Goal: Task Accomplishment & Management: Manage account settings

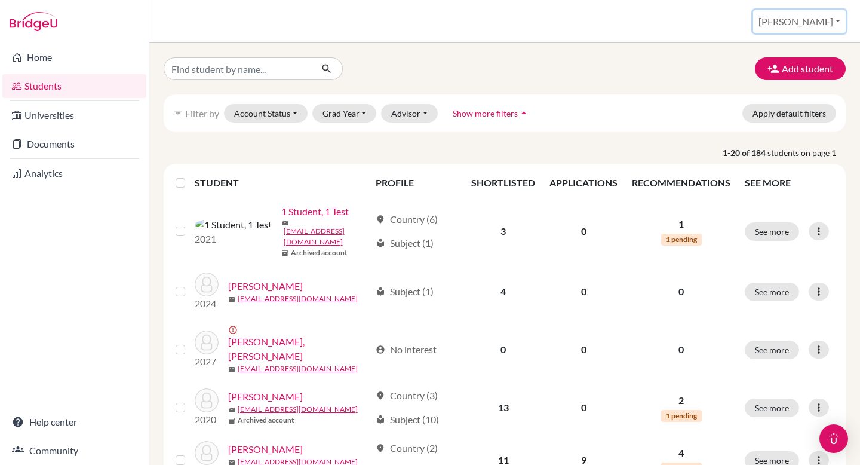
click at [816, 26] on button "[PERSON_NAME]" at bounding box center [799, 21] width 93 height 23
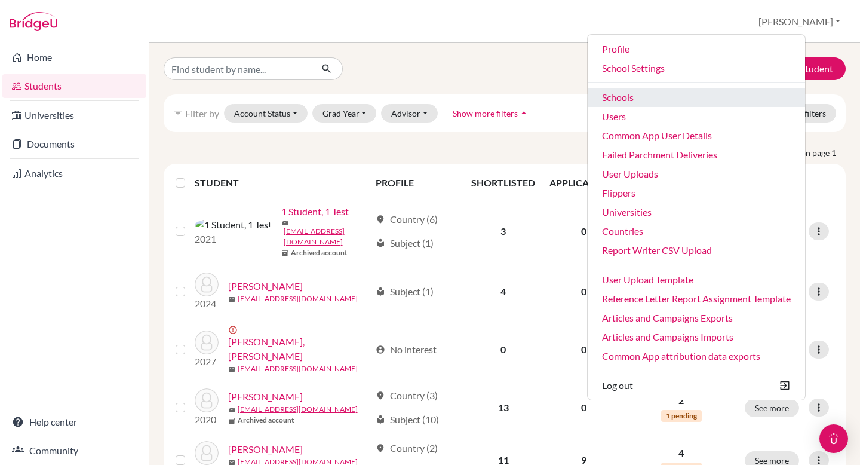
click at [703, 92] on link "Schools" at bounding box center [696, 97] width 217 height 19
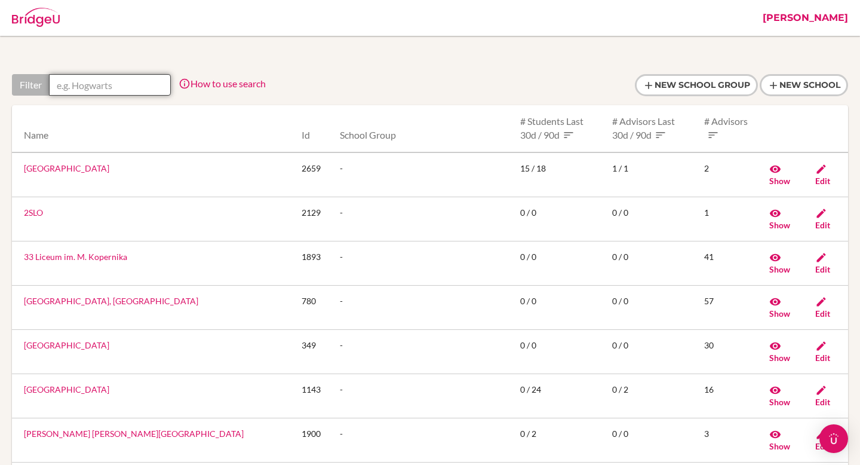
click at [124, 79] on input "text" at bounding box center [110, 85] width 122 height 22
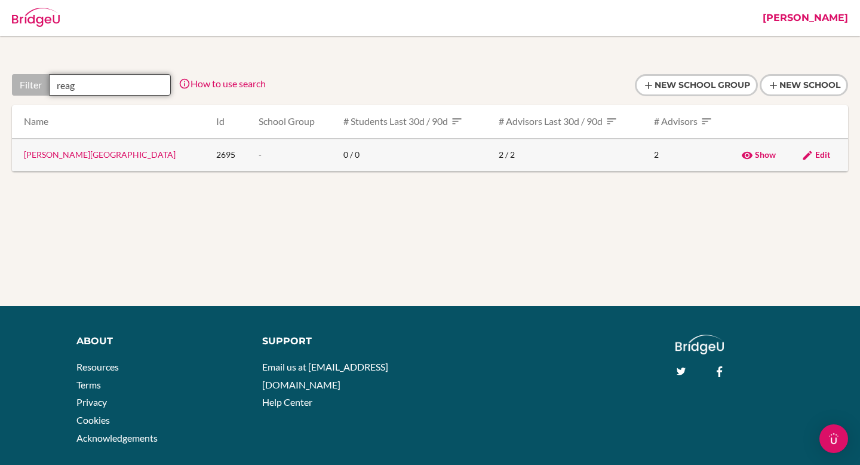
type input "reag"
click at [813, 151] on link "Edit" at bounding box center [816, 154] width 29 height 10
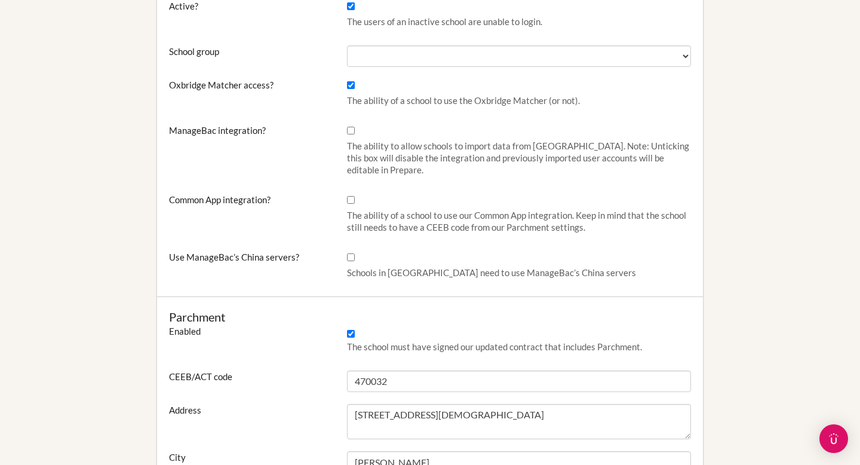
scroll to position [471, 0]
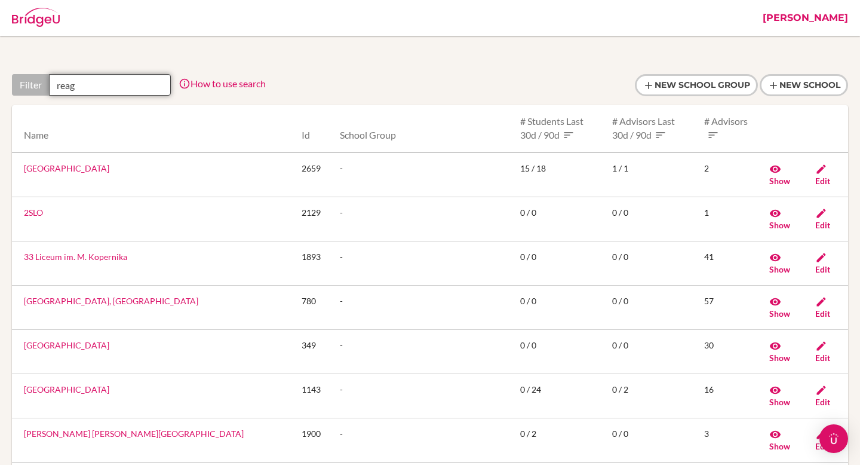
click at [118, 81] on input "reag" at bounding box center [110, 85] width 122 height 22
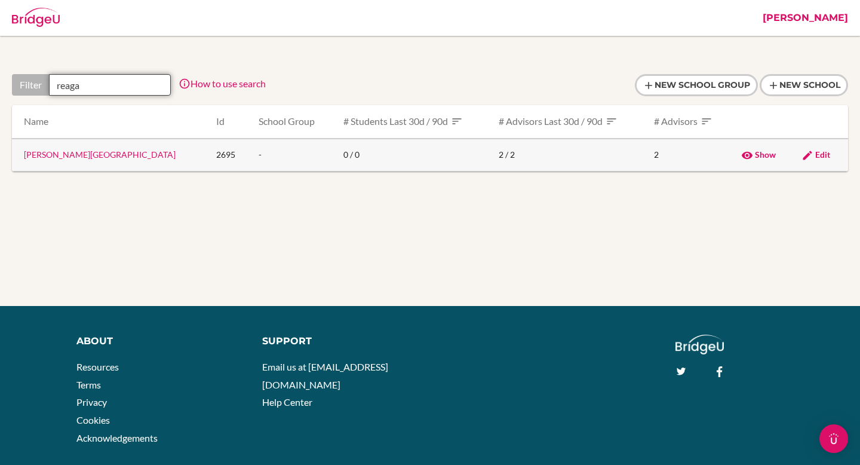
type input "reaga"
click at [79, 154] on link "Ronald Reagan Secondary School" at bounding box center [100, 154] width 152 height 10
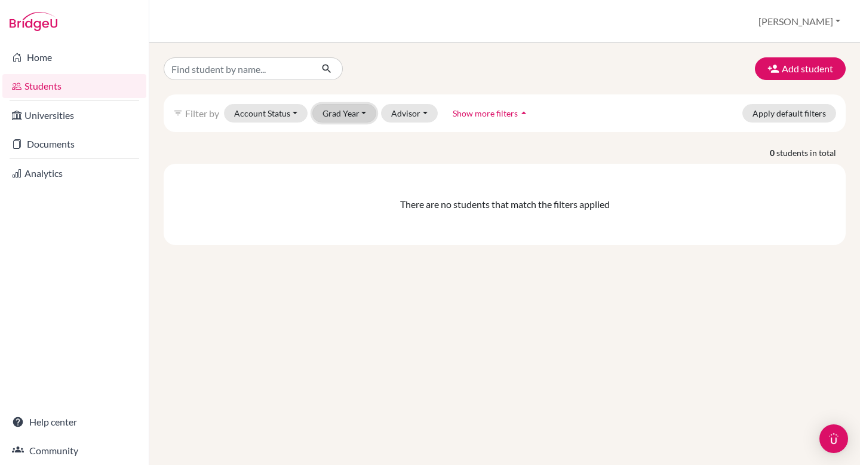
click at [360, 111] on button "Grad Year" at bounding box center [344, 113] width 65 height 19
click at [336, 142] on span "2026" at bounding box center [338, 138] width 22 height 14
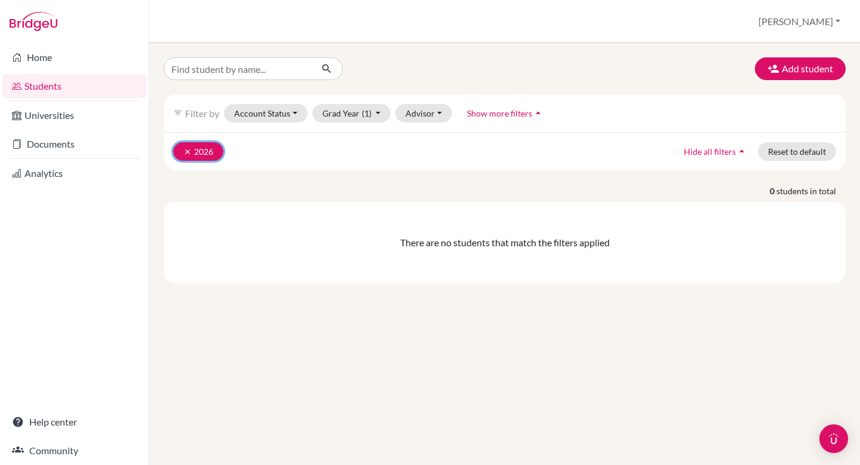
click at [183, 150] on icon "clear" at bounding box center [187, 152] width 8 height 8
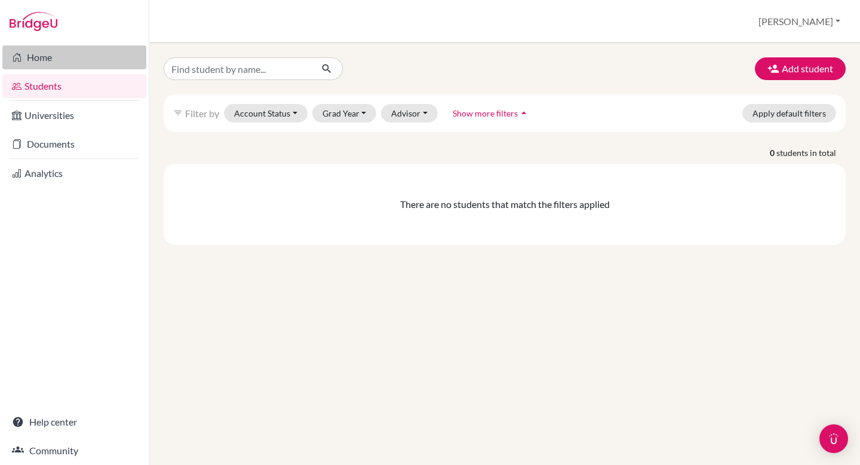
click at [69, 68] on link "Home" at bounding box center [74, 57] width 144 height 24
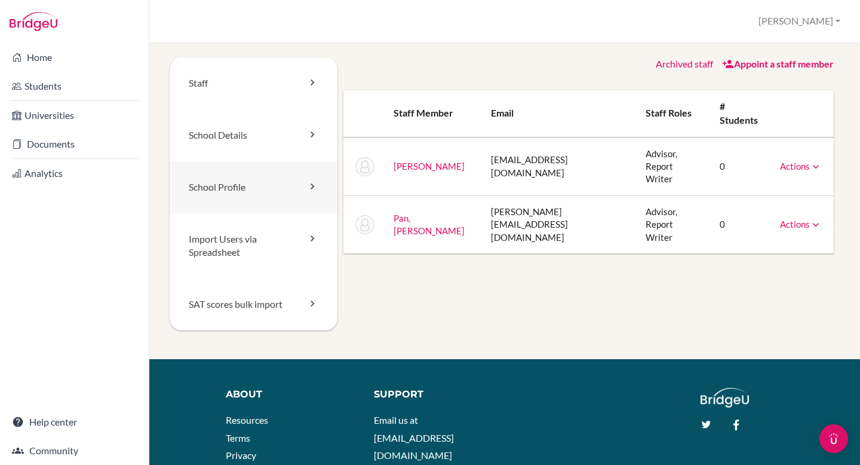
click at [258, 188] on link "School Profile" at bounding box center [254, 187] width 168 height 52
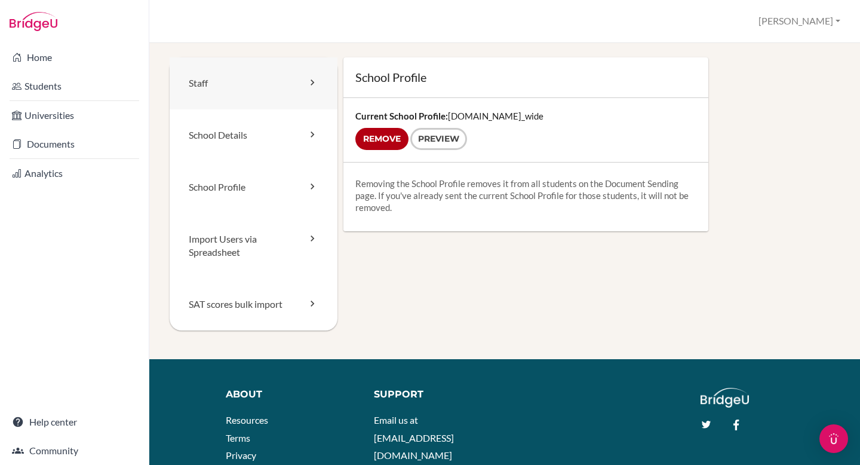
click at [256, 90] on link "Staff" at bounding box center [254, 83] width 168 height 52
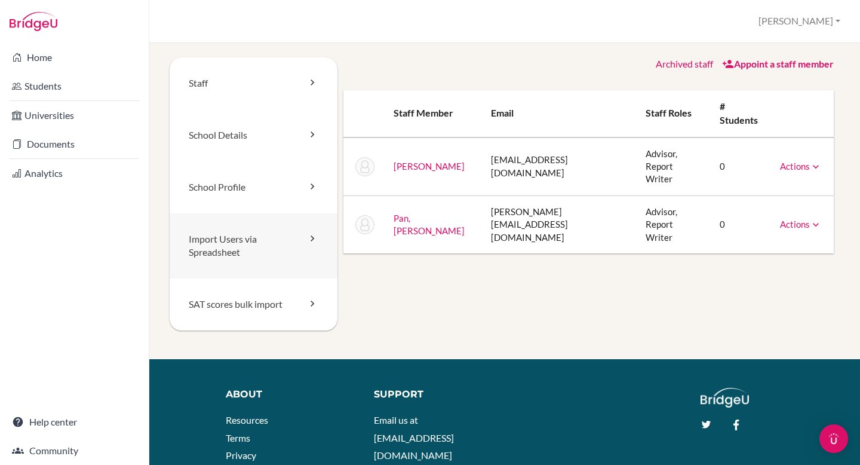
click at [248, 261] on link "Import Users via Spreadsheet" at bounding box center [254, 246] width 168 height 66
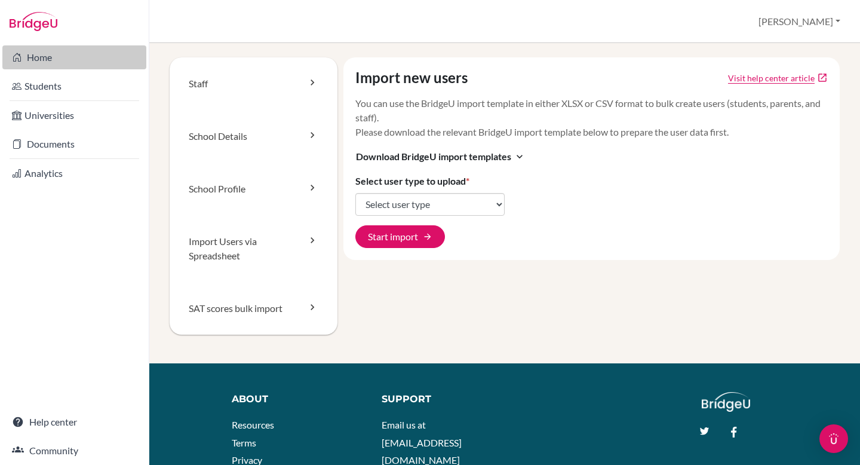
click at [95, 54] on link "Home" at bounding box center [74, 57] width 144 height 24
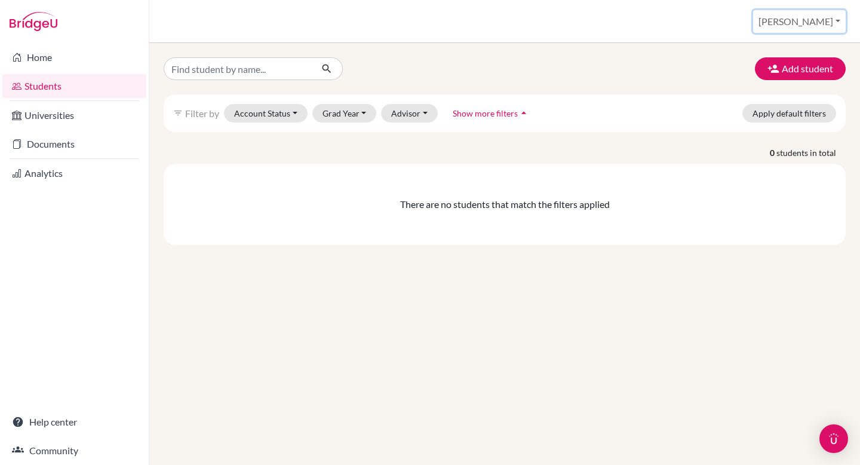
click at [829, 23] on button "[PERSON_NAME]" at bounding box center [799, 21] width 93 height 23
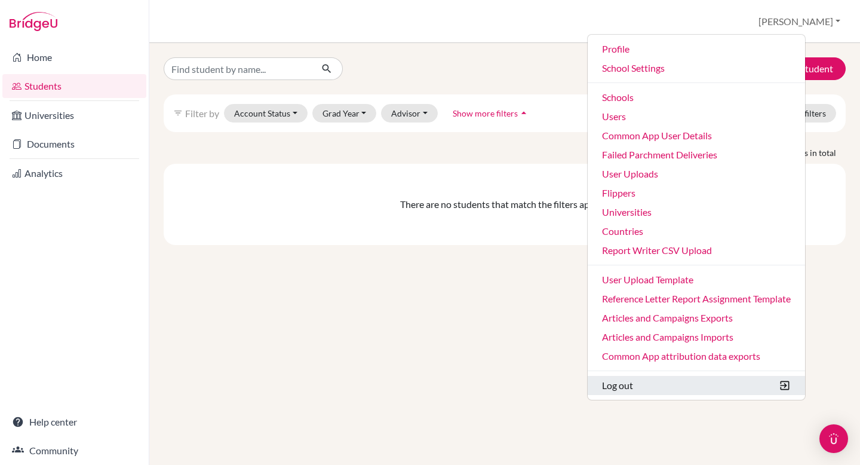
click at [673, 387] on button "Log out" at bounding box center [696, 385] width 217 height 19
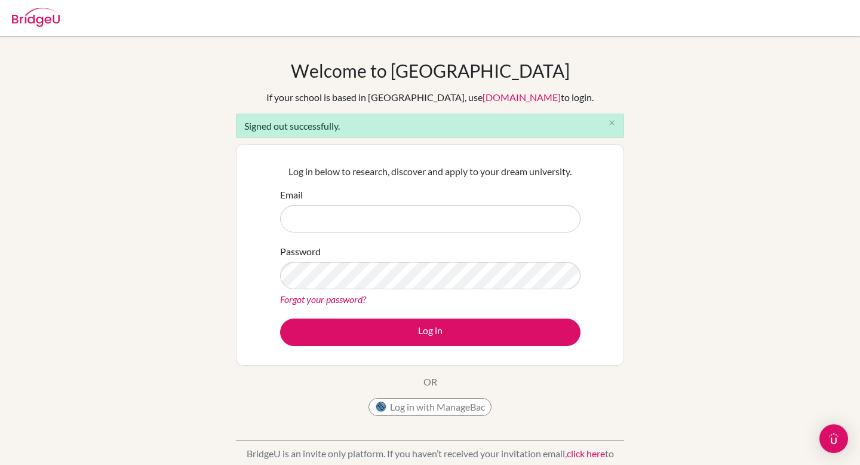
click at [423, 218] on input "Email" at bounding box center [430, 218] width 301 height 27
type input "[PERSON_NAME][EMAIL_ADDRESS][DOMAIN_NAME]"
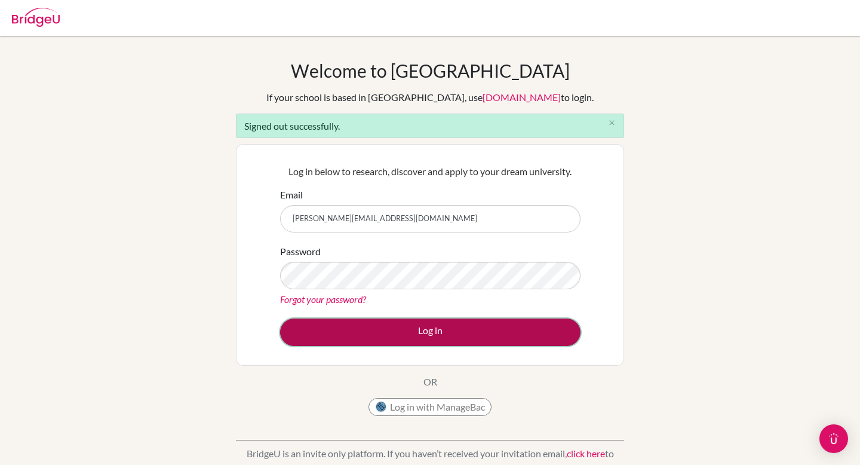
click at [415, 330] on button "Log in" at bounding box center [430, 331] width 301 height 27
